Goal: Communication & Community: Answer question/provide support

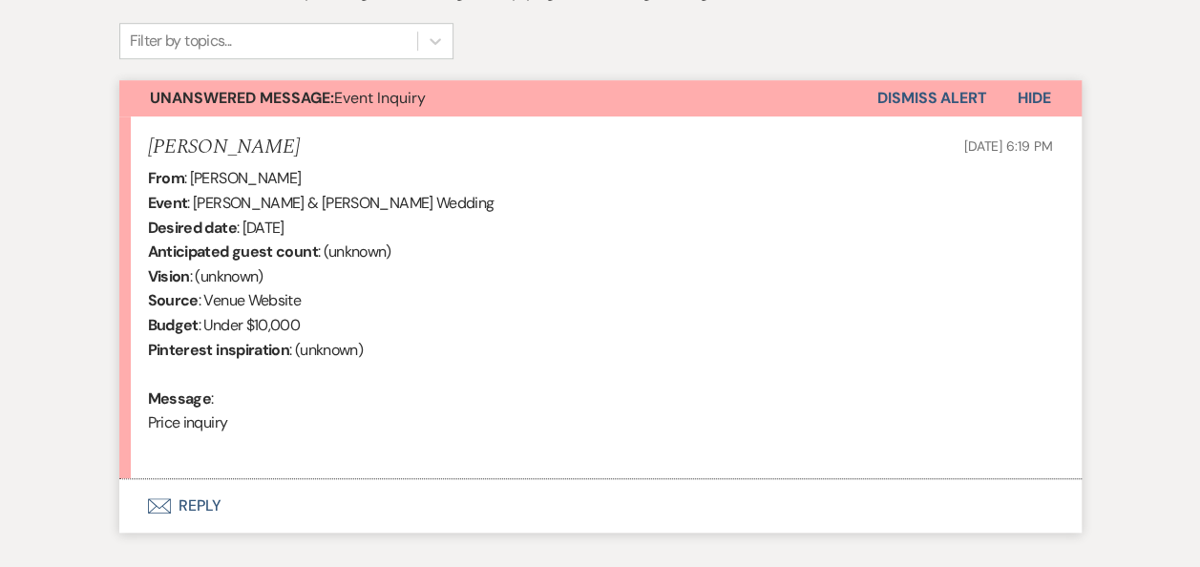
scroll to position [746, 0]
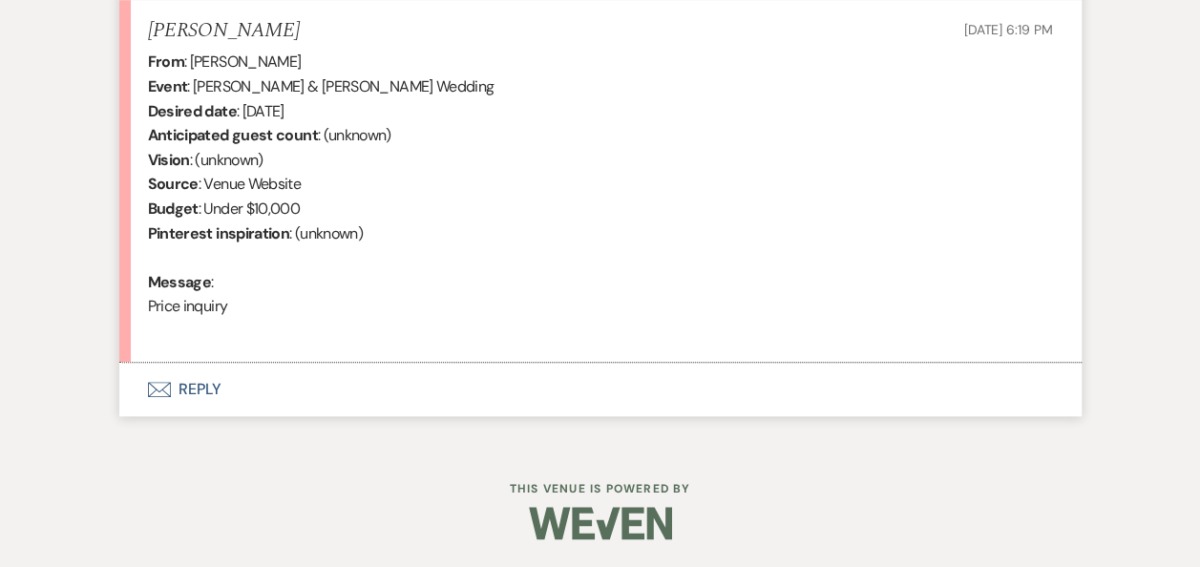
click at [202, 391] on button "Envelope Reply" at bounding box center [600, 389] width 962 height 53
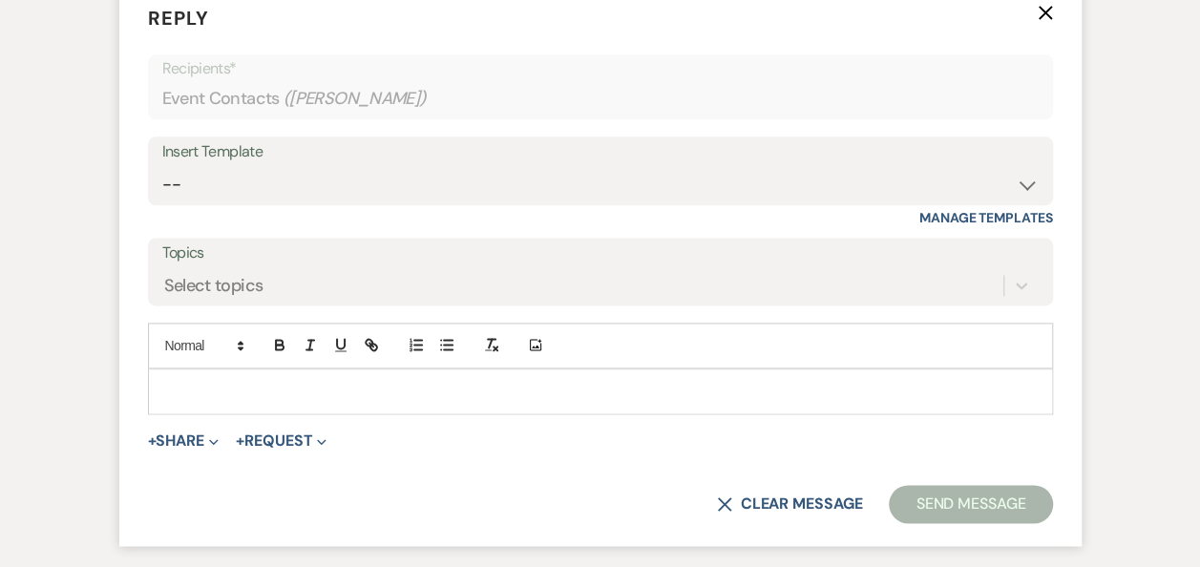
scroll to position [1191, 0]
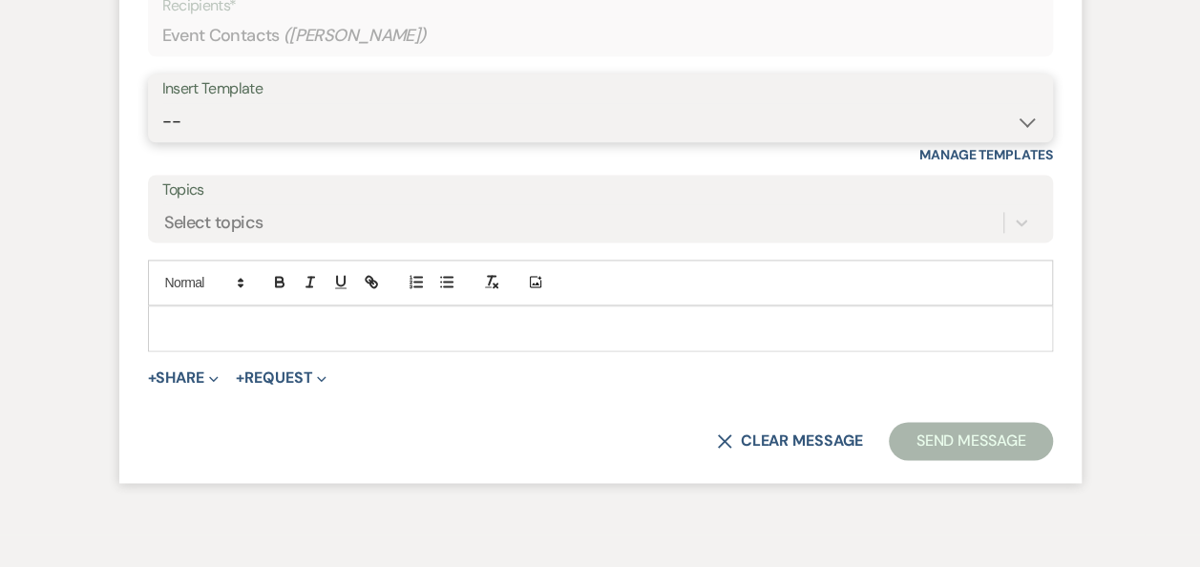
click at [1023, 120] on select "-- Weven Planning Portal Introduction (Booked Events) Follow Up Booking Procedu…" at bounding box center [600, 121] width 876 height 37
select select "704"
click at [162, 103] on select "-- Weven Planning Portal Introduction (Booked Events) Follow Up Booking Procedu…" at bounding box center [600, 121] width 876 height 37
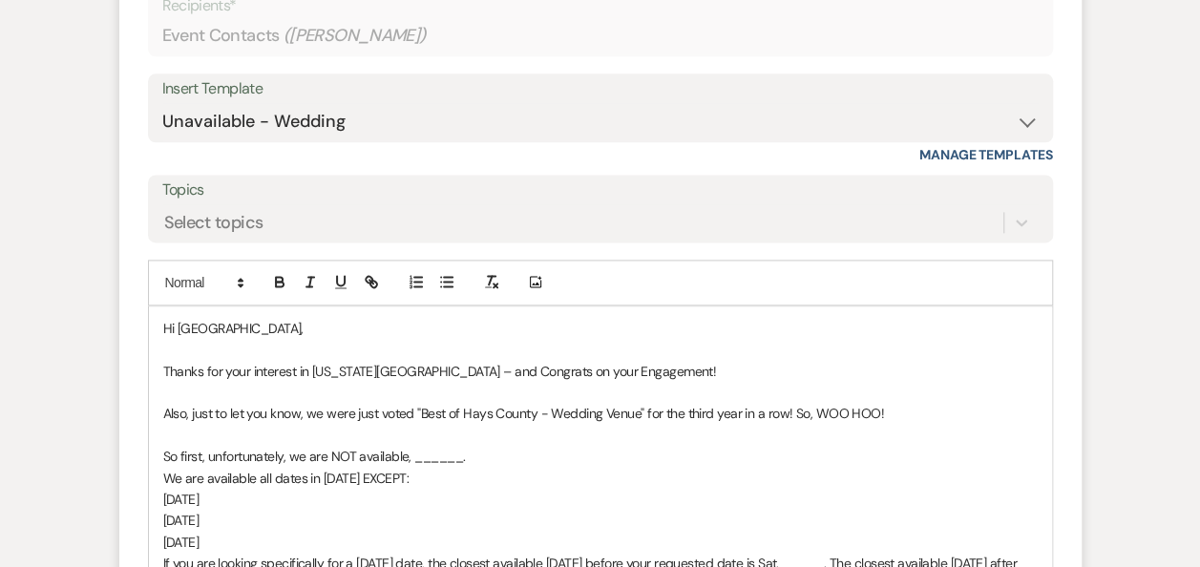
click at [292, 323] on p "Hi [GEOGRAPHIC_DATA]," at bounding box center [600, 328] width 874 height 21
drag, startPoint x: 458, startPoint y: 457, endPoint x: 403, endPoint y: 452, distance: 55.6
click at [403, 452] on p "So first, unfortunately, we are NOT available, ______." at bounding box center [600, 456] width 874 height 21
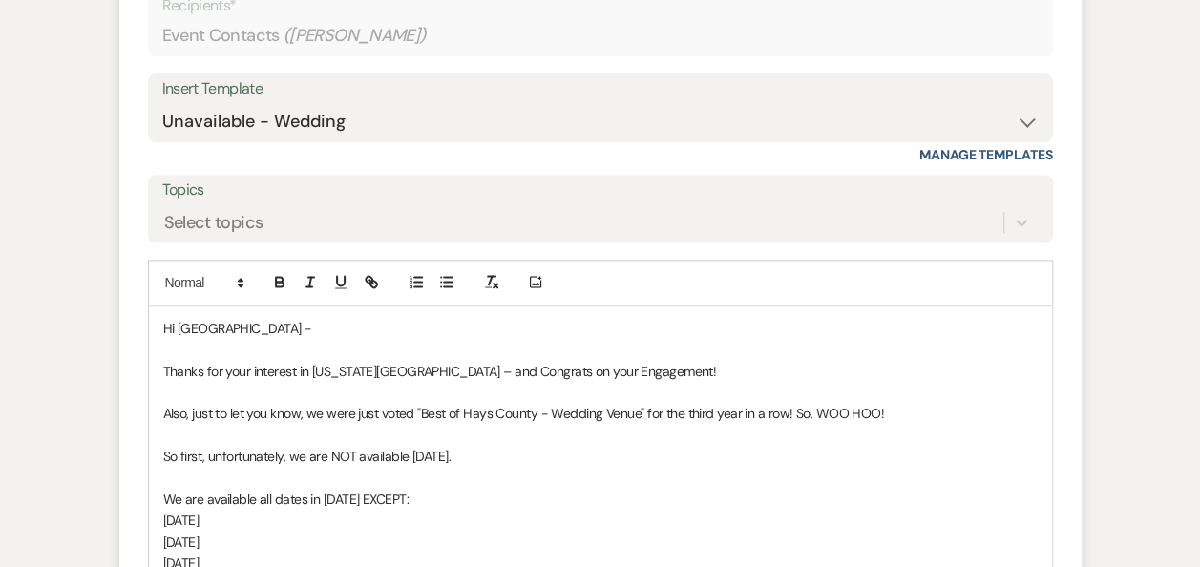
click at [387, 499] on p "We are available all dates in [DATE] EXCEPT:" at bounding box center [600, 499] width 874 height 21
click at [232, 519] on p "[DATE]" at bounding box center [600, 520] width 874 height 21
click at [236, 536] on p "[DATE]" at bounding box center [600, 542] width 874 height 21
click at [239, 561] on p "[DATE]" at bounding box center [600, 563] width 874 height 21
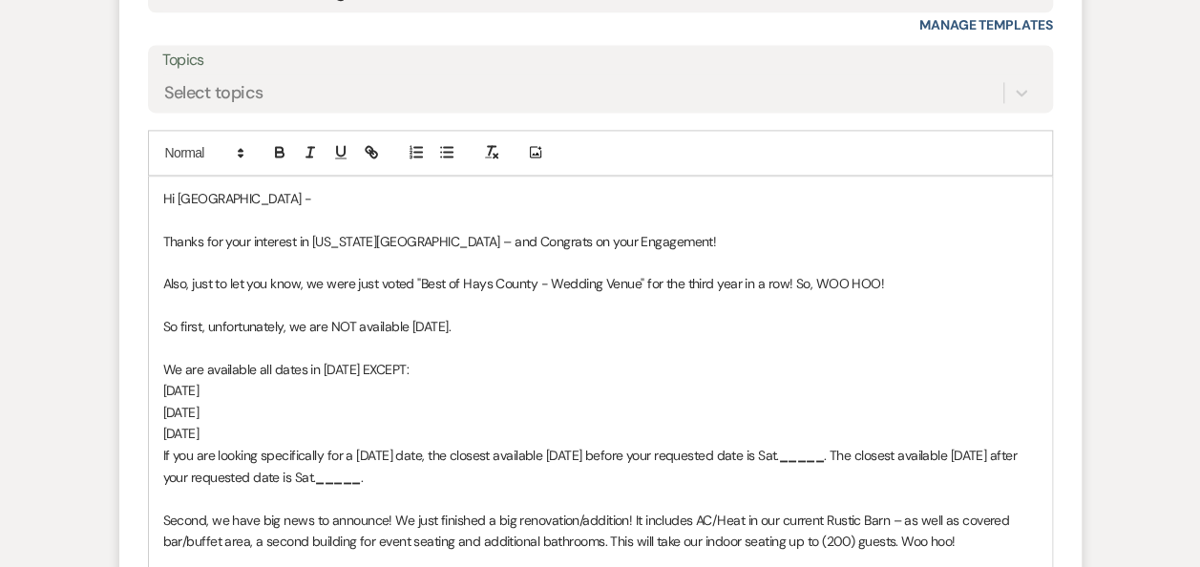
scroll to position [1338, 0]
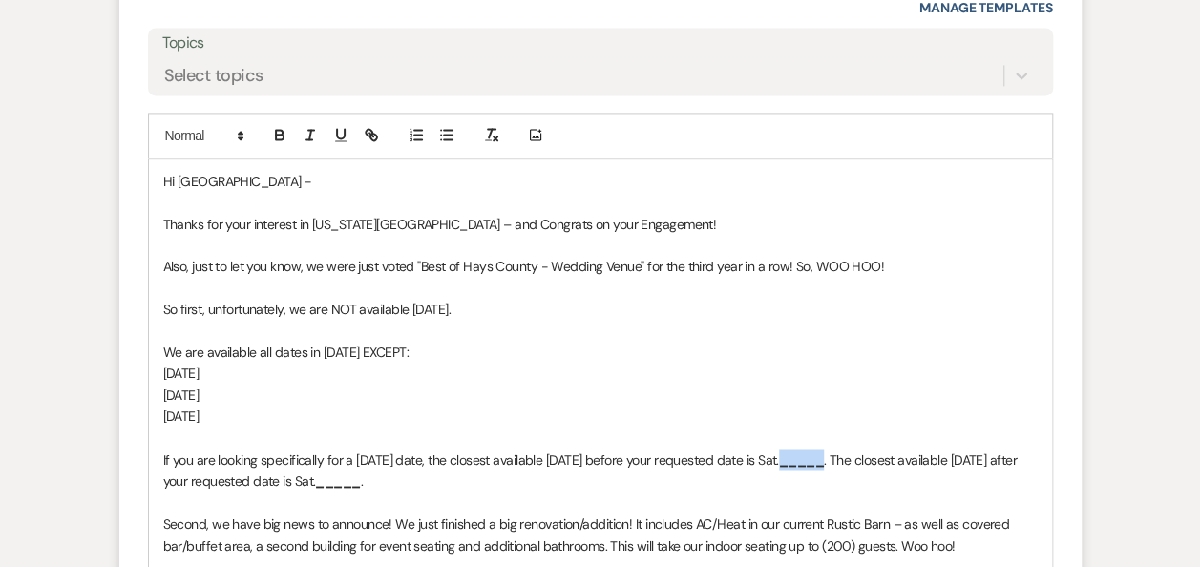
drag, startPoint x: 847, startPoint y: 461, endPoint x: 805, endPoint y: 464, distance: 42.1
click at [805, 464] on strong "_____" at bounding box center [801, 458] width 45 height 17
drag, startPoint x: 391, startPoint y: 480, endPoint x: 346, endPoint y: 480, distance: 44.9
click at [346, 480] on strong "_____" at bounding box center [337, 479] width 45 height 17
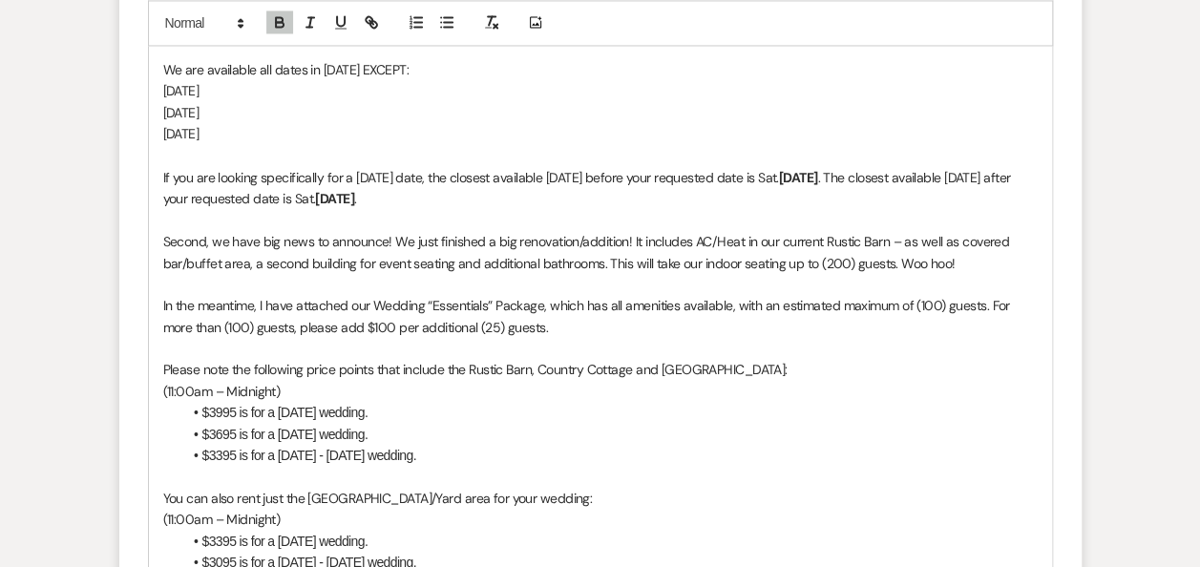
scroll to position [1630, 0]
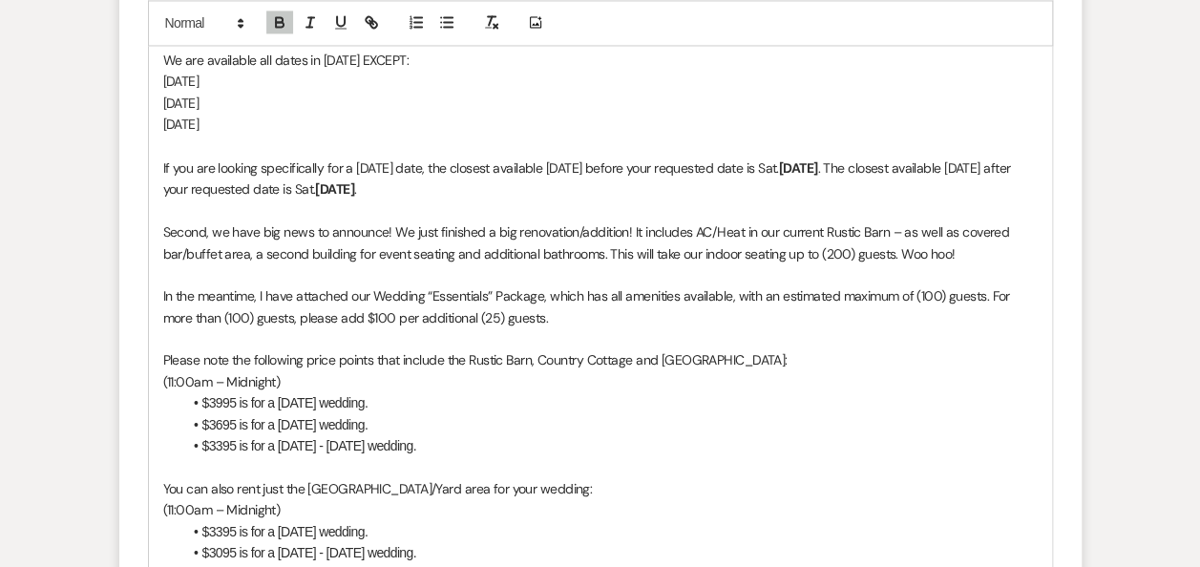
click at [542, 291] on span "In the meantime, I have attached our Wedding “Essentials” Package, which has al…" at bounding box center [588, 305] width 850 height 38
click at [220, 398] on li "$3995 is for a [DATE] wedding." at bounding box center [609, 401] width 855 height 21
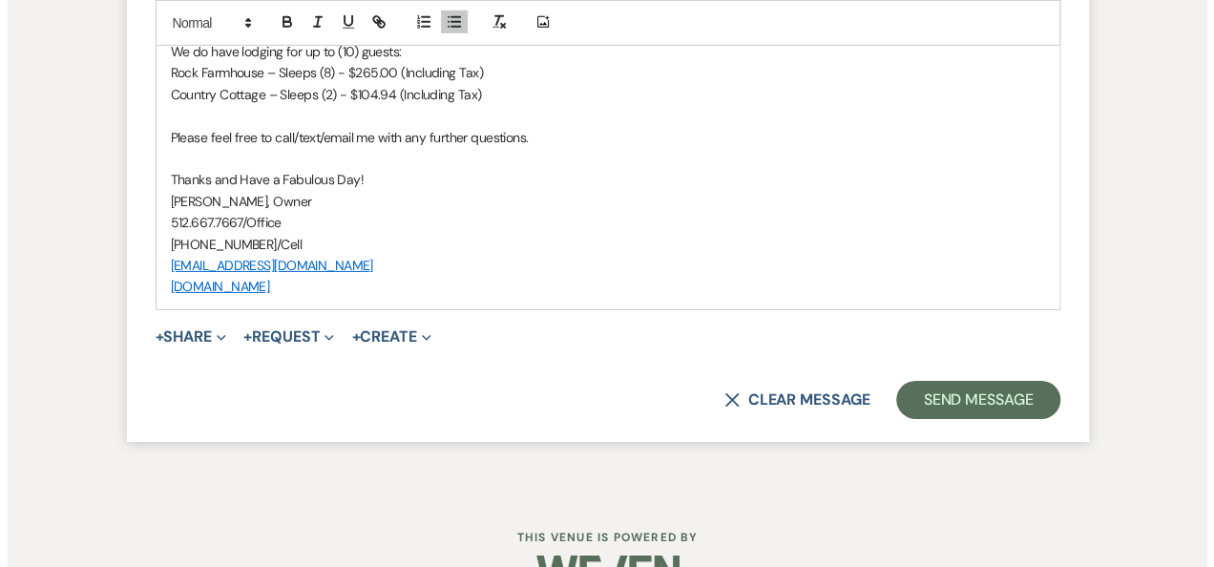
scroll to position [3042, 0]
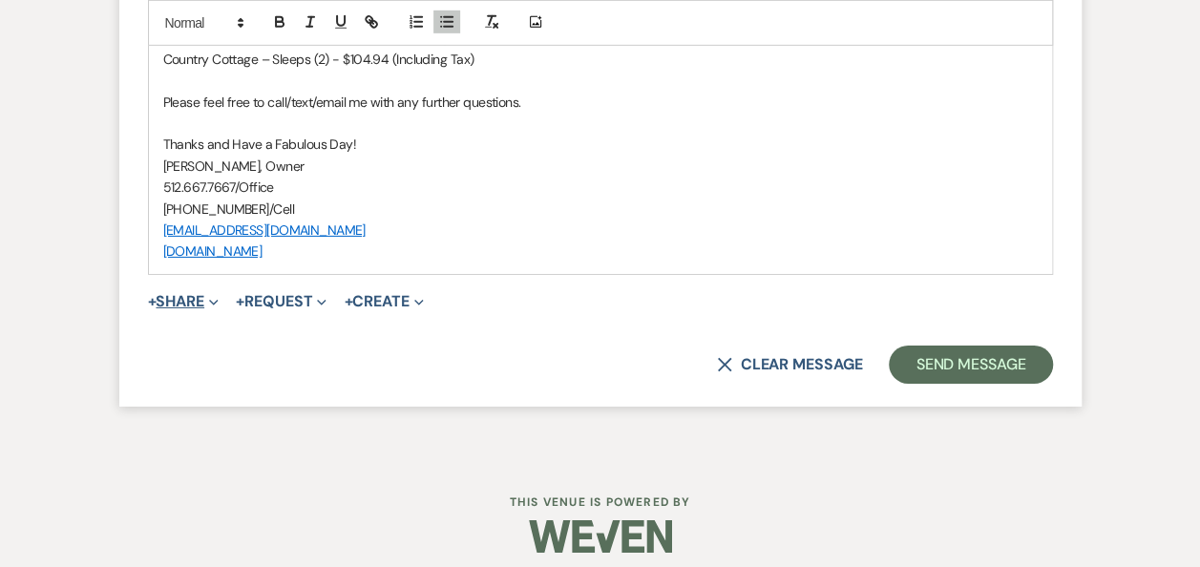
click at [197, 297] on button "+ Share Expand" at bounding box center [184, 301] width 72 height 15
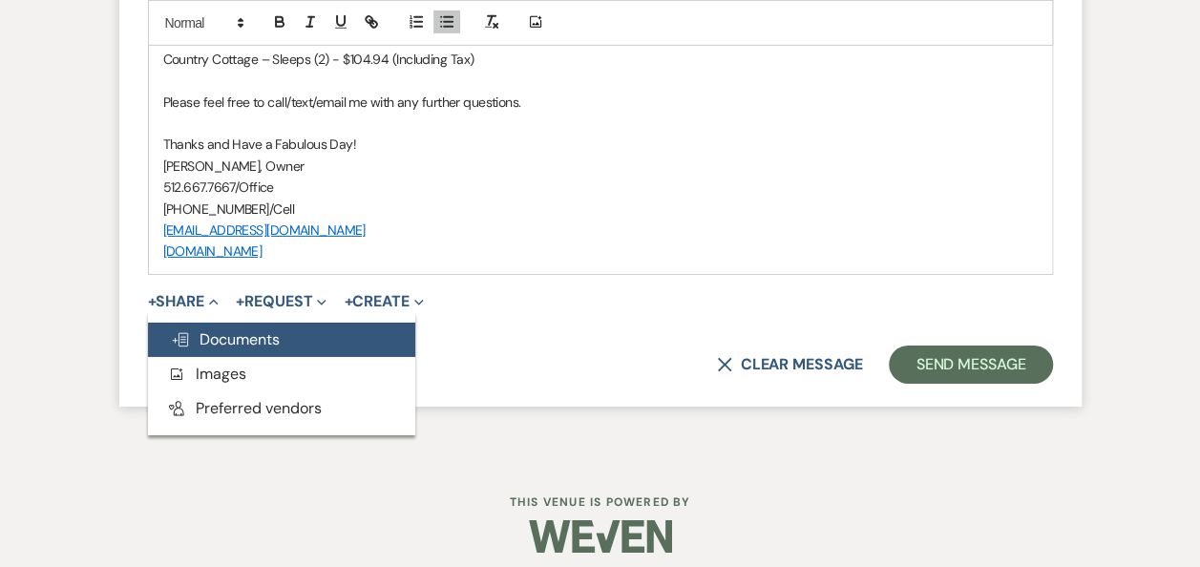
click at [231, 339] on span "Doc Upload Documents" at bounding box center [225, 339] width 109 height 20
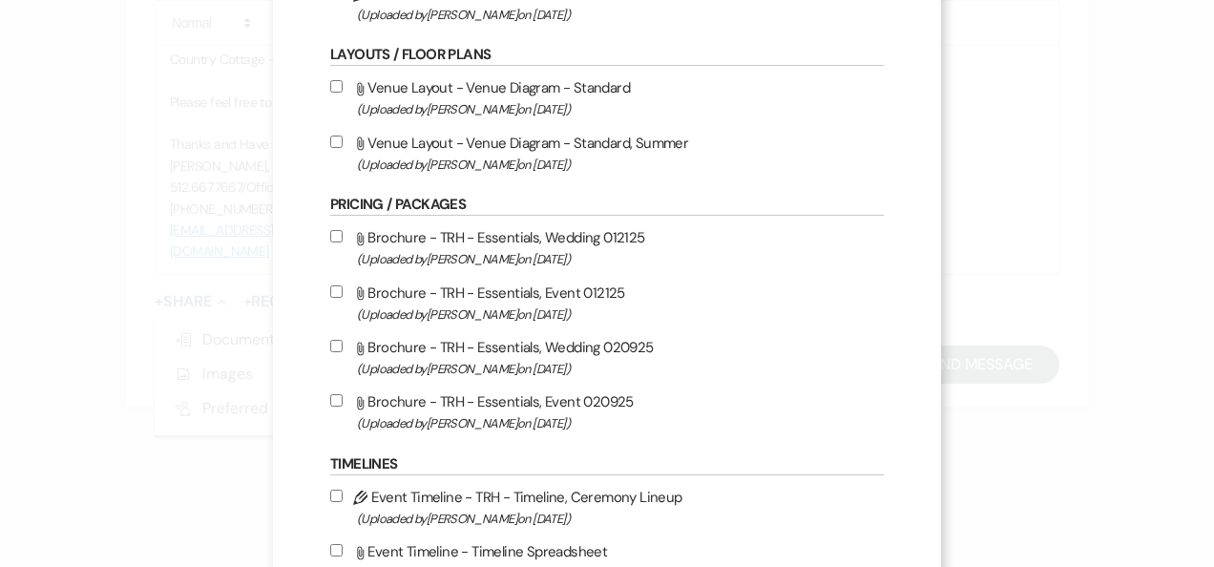
scroll to position [410, 0]
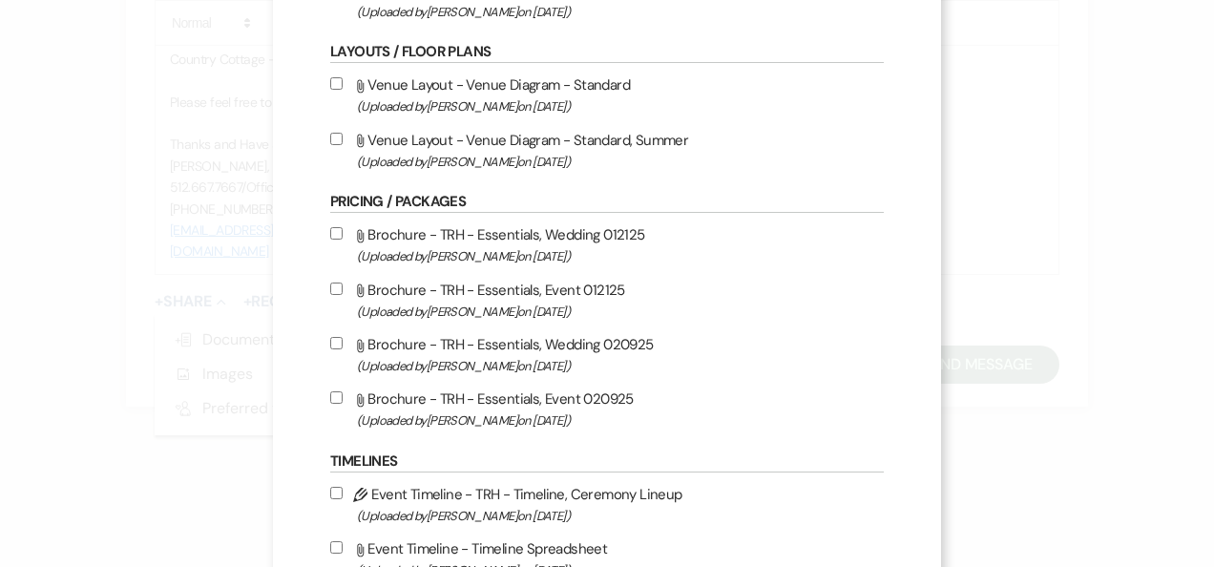
click at [333, 341] on input "Attach File Brochure - TRH - Essentials, Wedding 020925 (Uploaded by [PERSON_NA…" at bounding box center [336, 343] width 12 height 12
checkbox input "true"
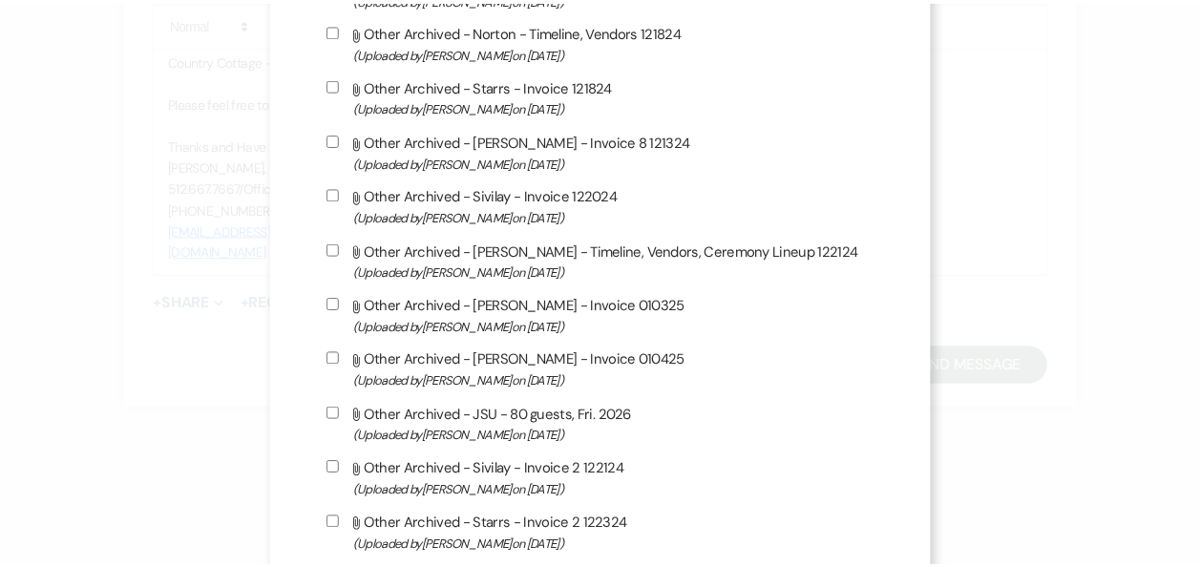
scroll to position [1712, 0]
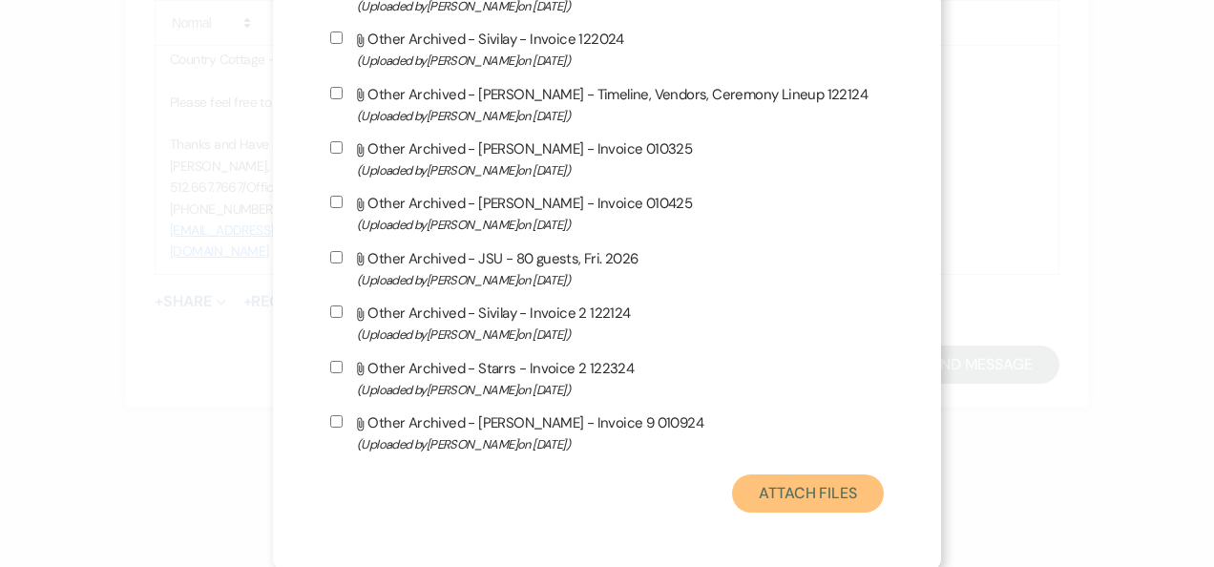
click at [786, 492] on button "Attach Files" at bounding box center [808, 493] width 152 height 38
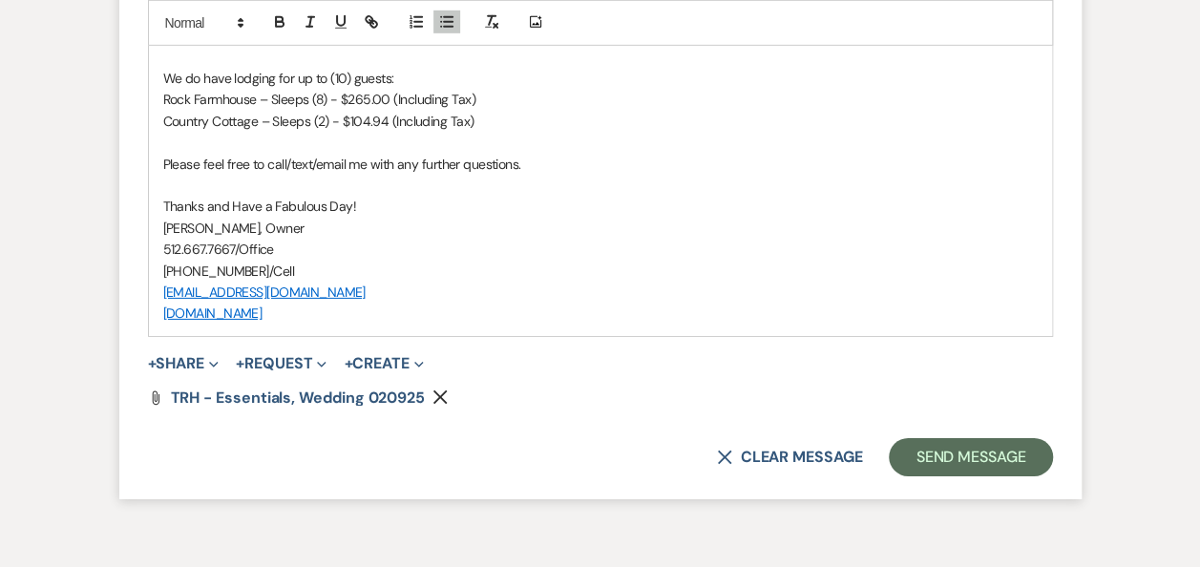
scroll to position [2988, 0]
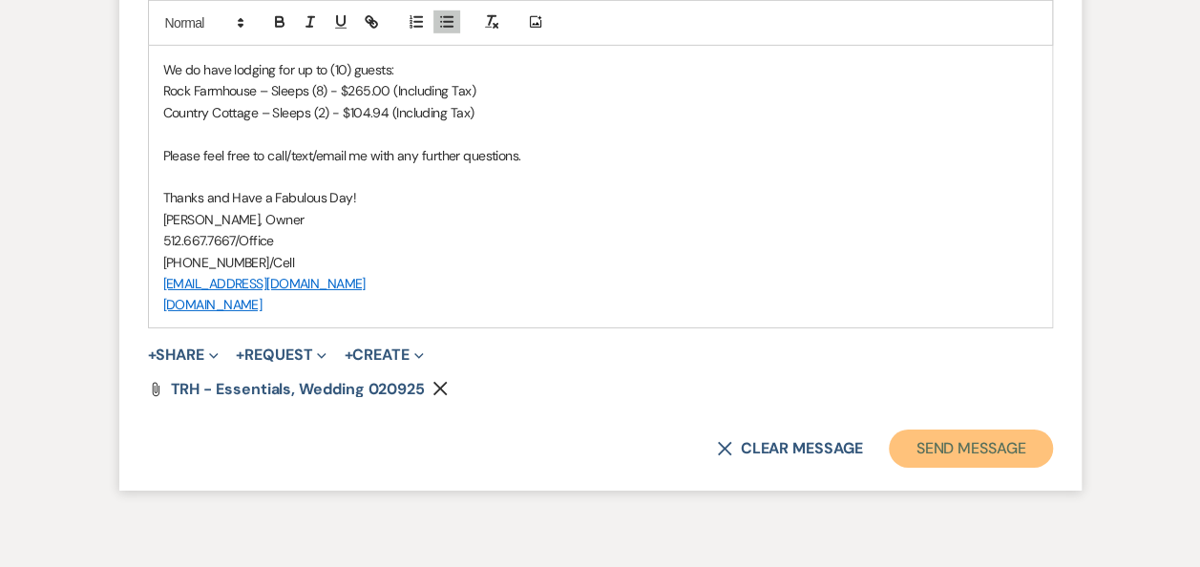
click at [956, 439] on button "Send Message" at bounding box center [970, 448] width 163 height 38
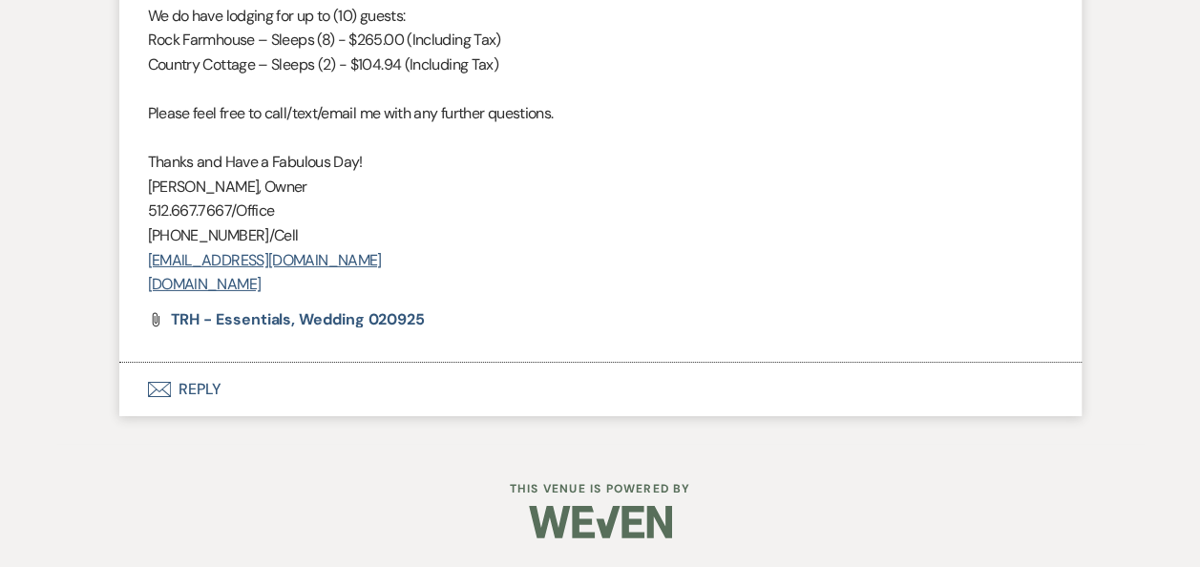
scroll to position [2956, 0]
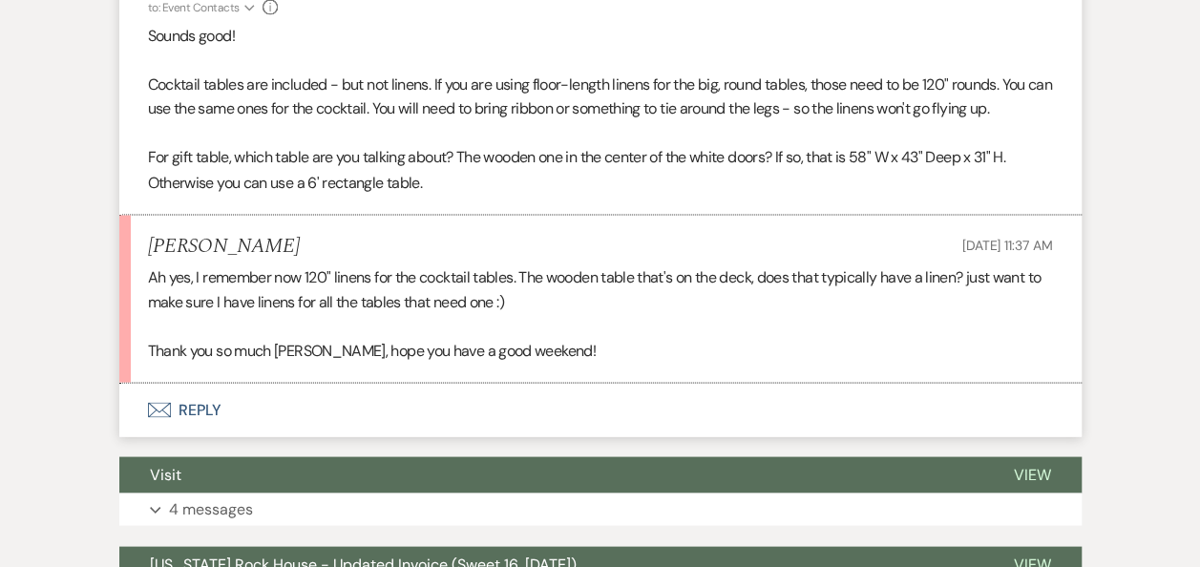
scroll to position [1628, 0]
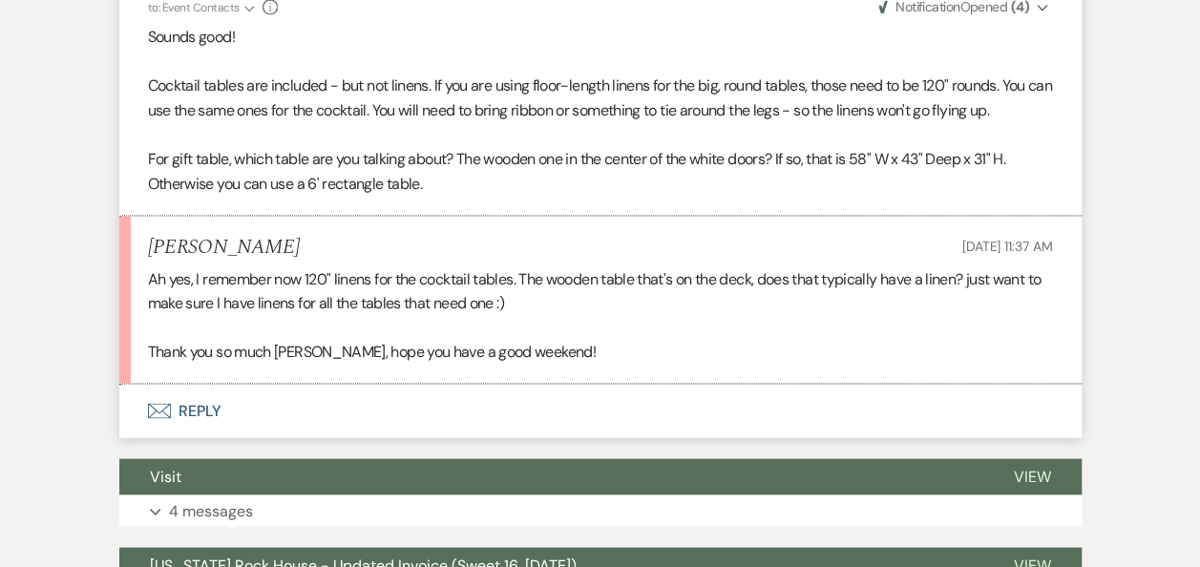
click at [207, 404] on button "Envelope Reply" at bounding box center [600, 410] width 962 height 53
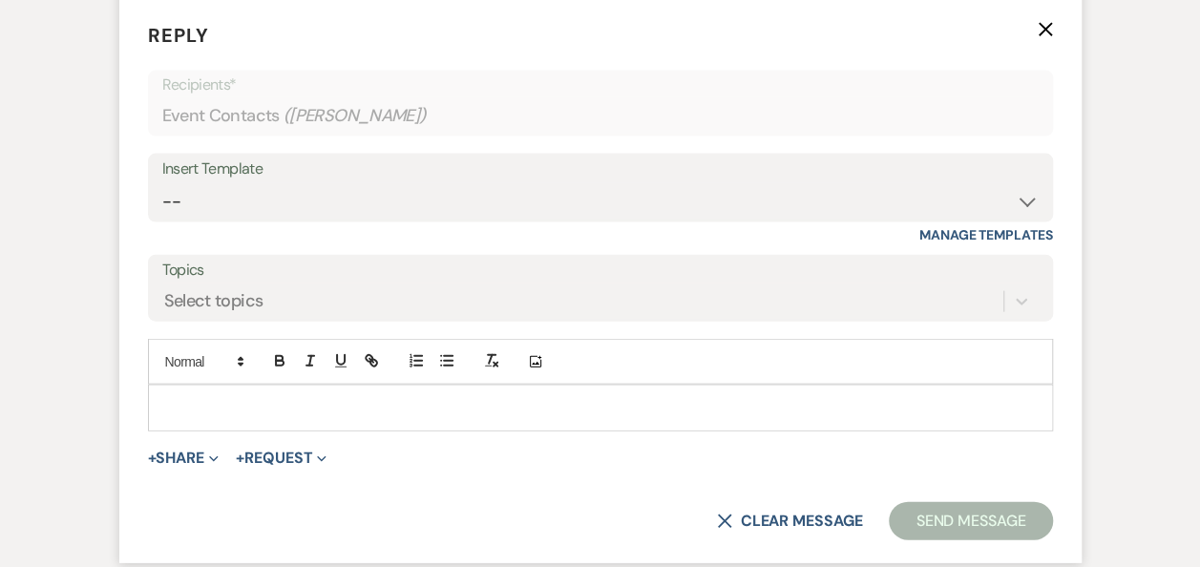
scroll to position [2054, 0]
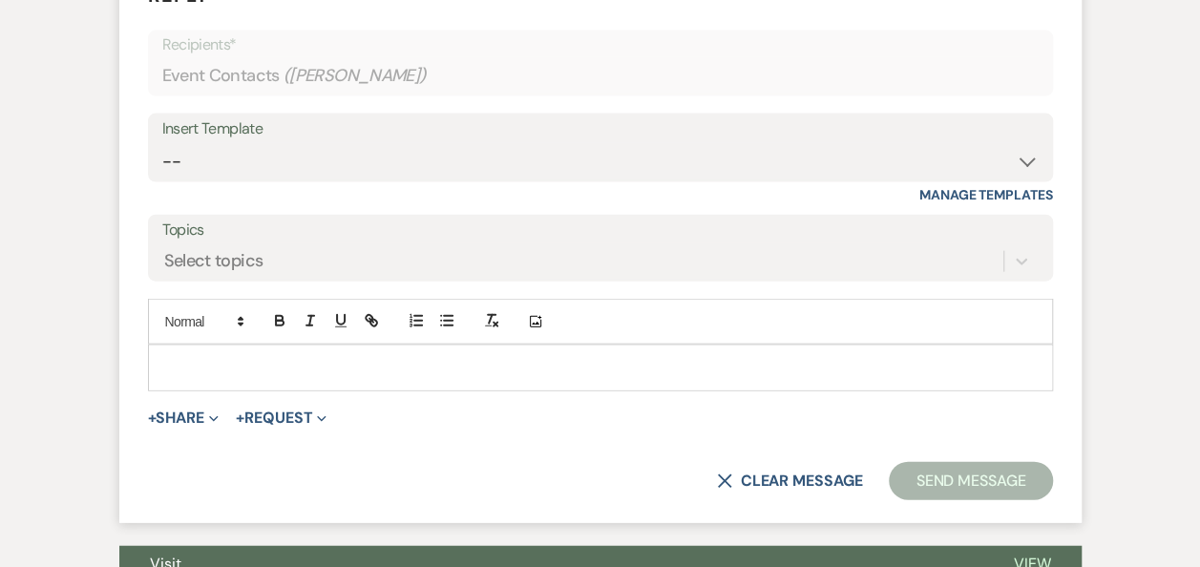
click at [445, 352] on div at bounding box center [600, 367] width 903 height 44
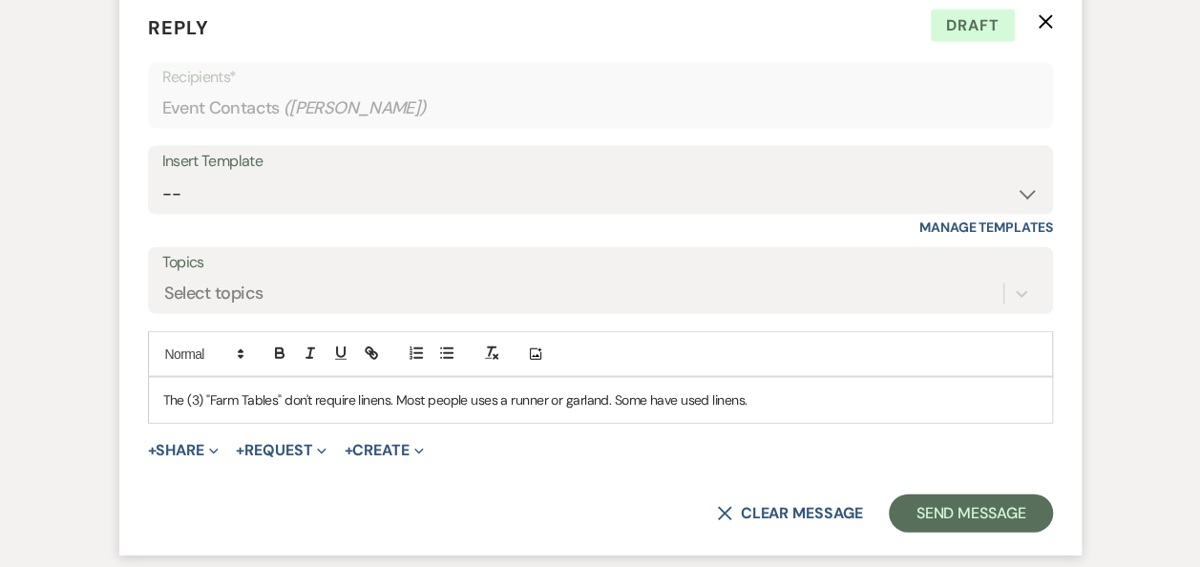
scroll to position [2030, 0]
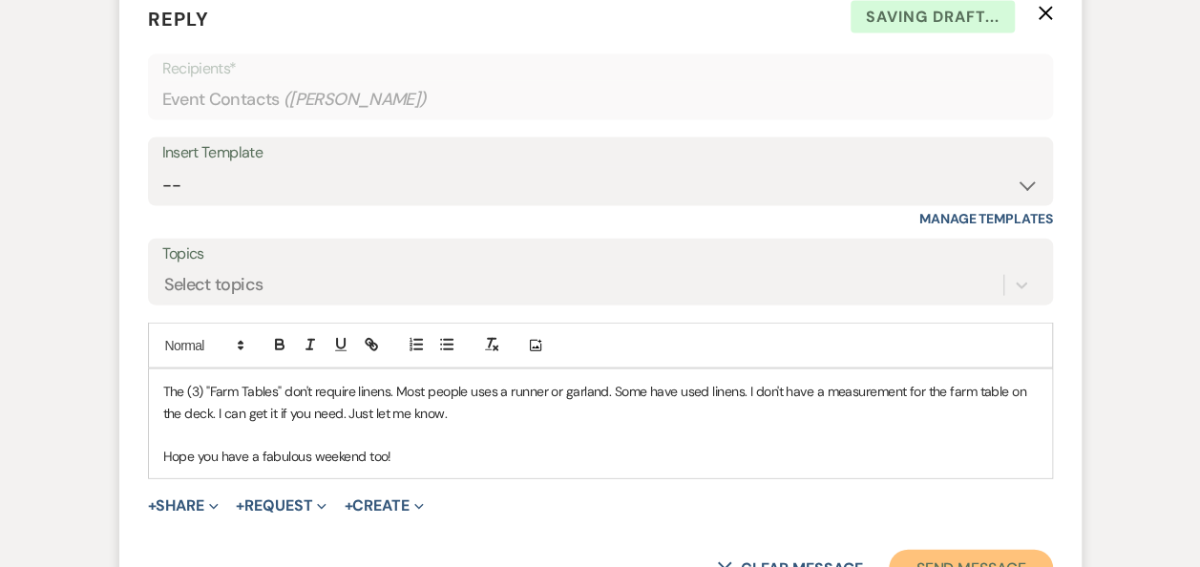
click at [941, 555] on button "Send Message" at bounding box center [970, 569] width 163 height 38
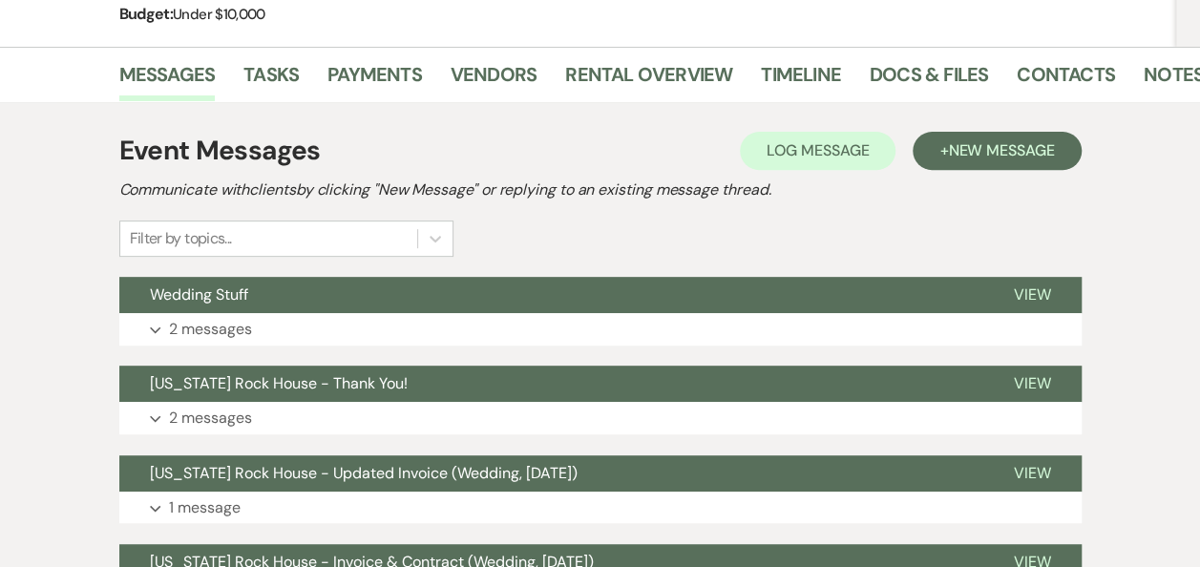
scroll to position [300, 0]
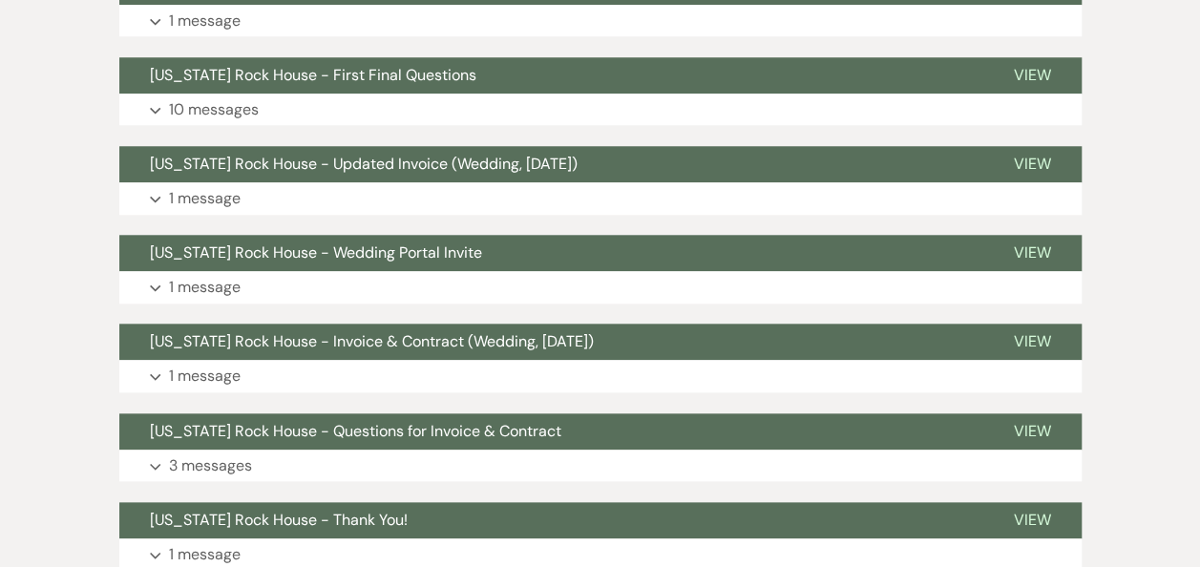
scroll to position [847, 0]
